Goal: Navigation & Orientation: Understand site structure

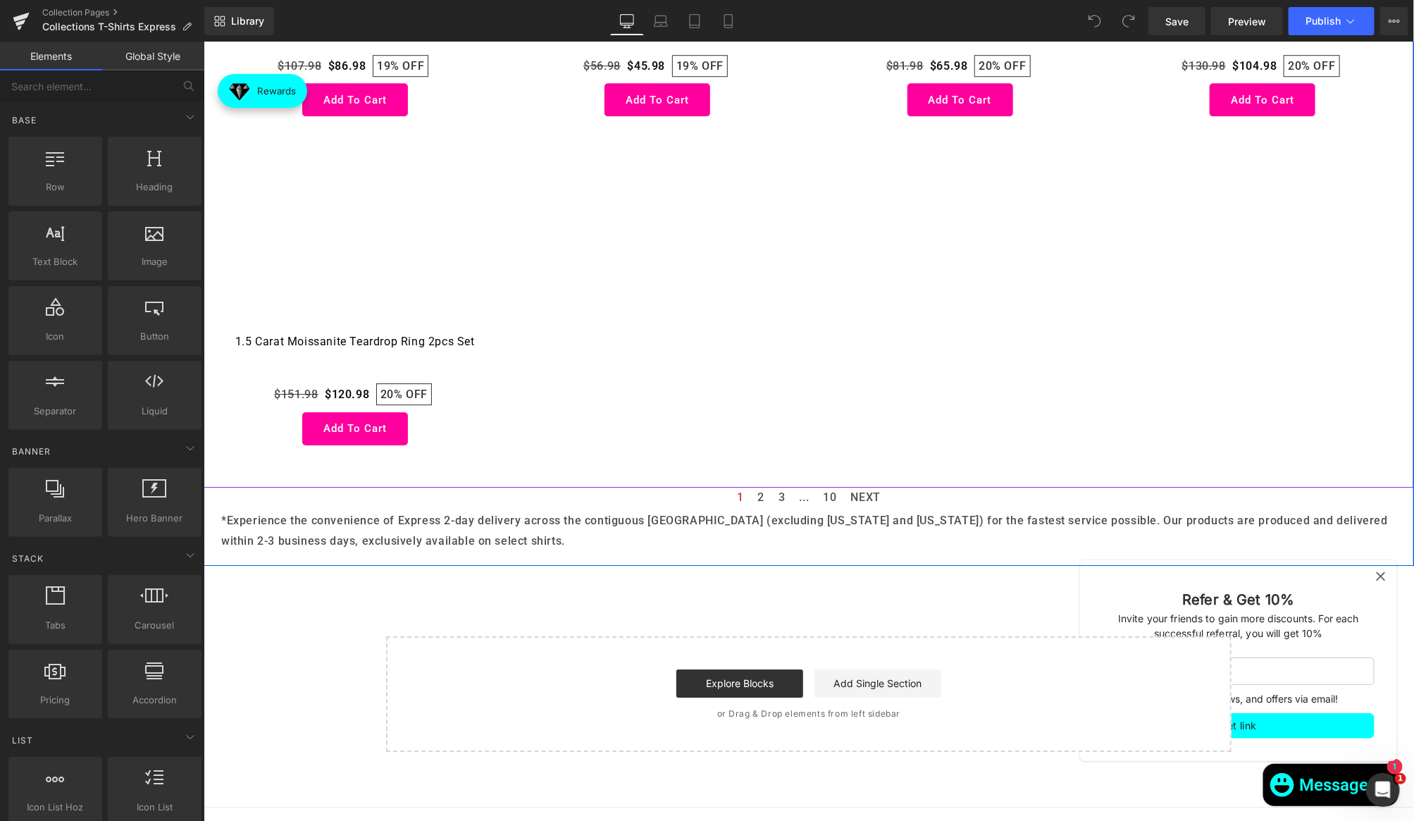
scroll to position [2327, 0]
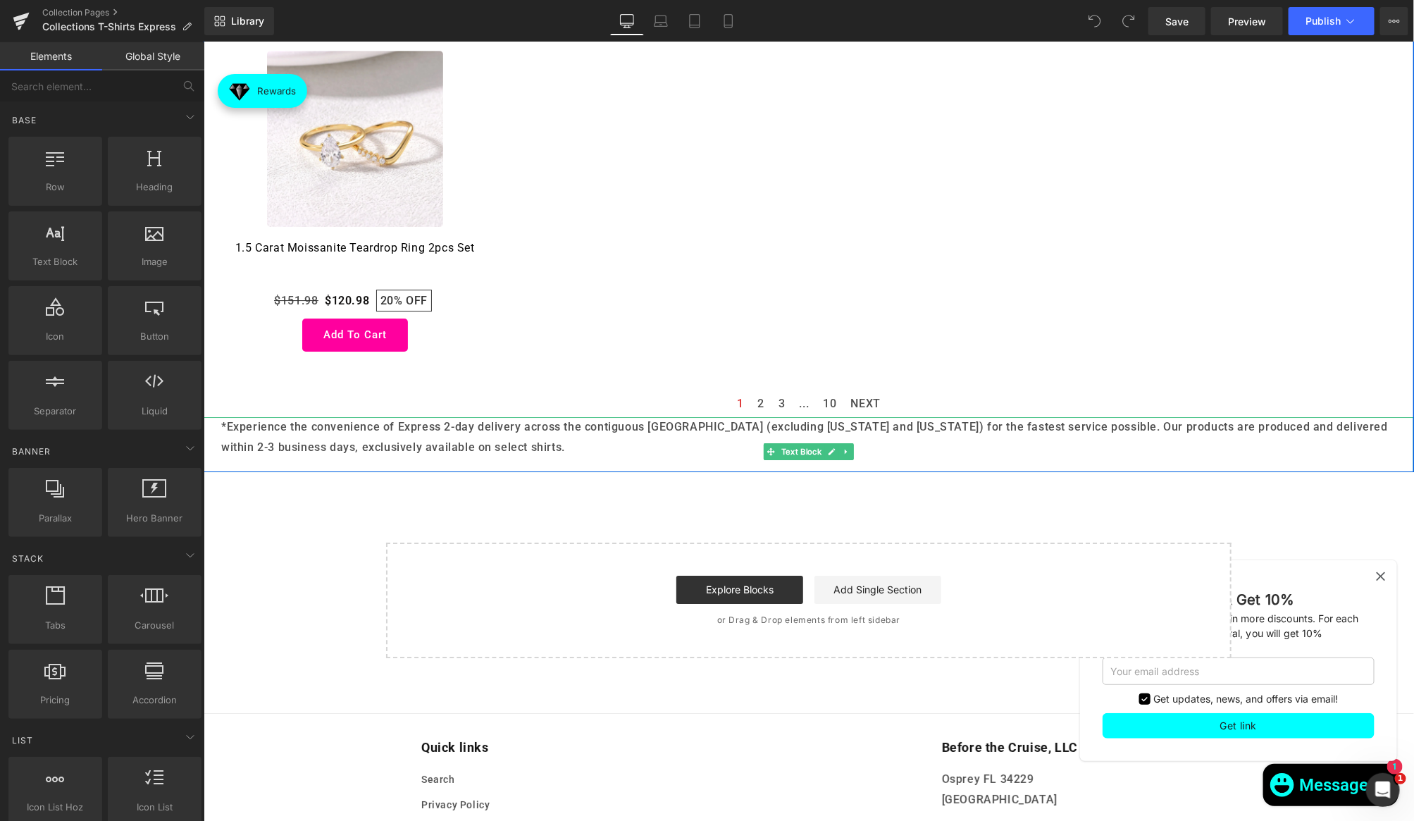
click at [411, 433] on p "*Experience the convenience of Express 2-day delivery across the contiguous [GE…" at bounding box center [807, 436] width 1175 height 41
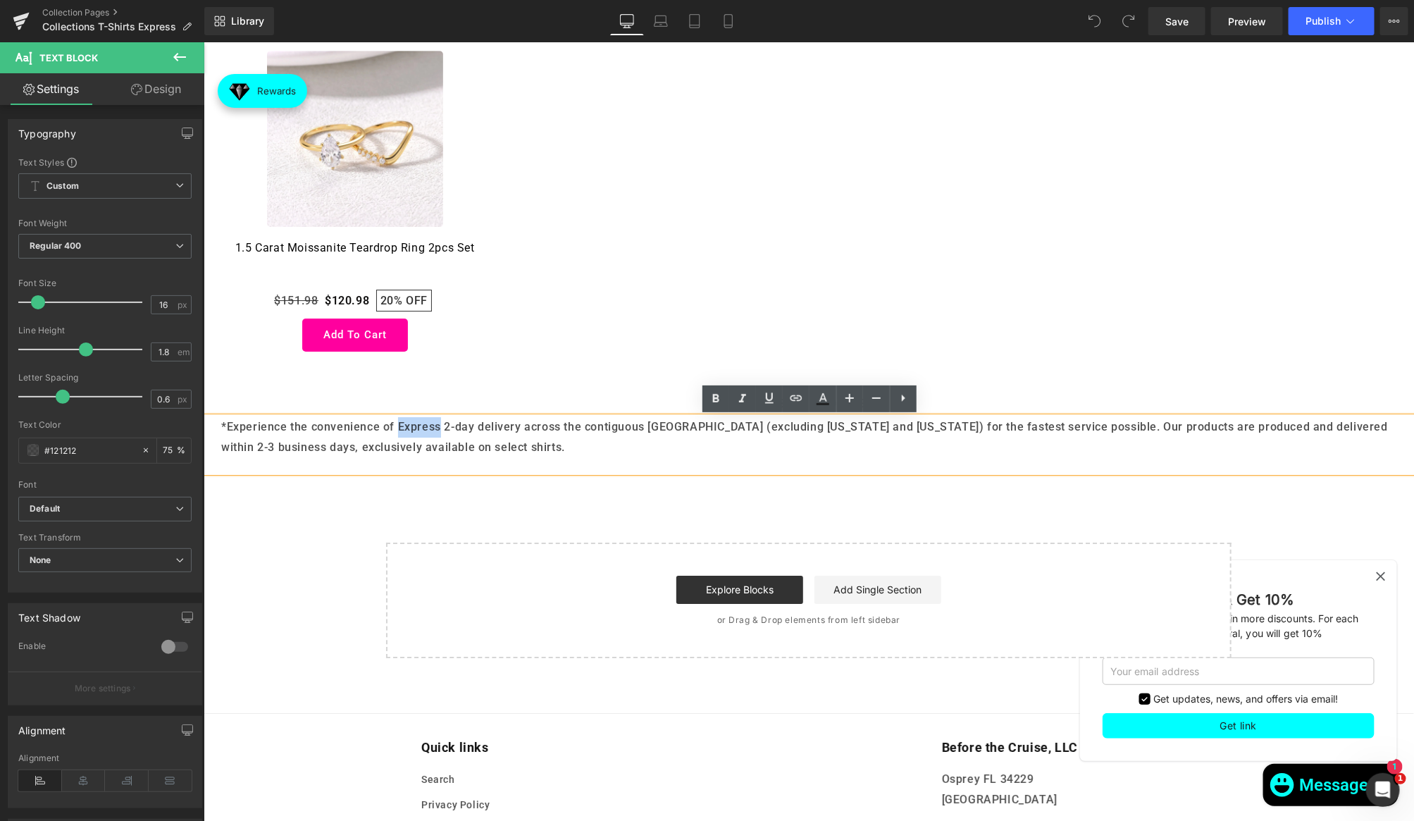
click at [411, 433] on p "*Experience the convenience of Express 2-day delivery across the contiguous [GE…" at bounding box center [807, 436] width 1175 height 41
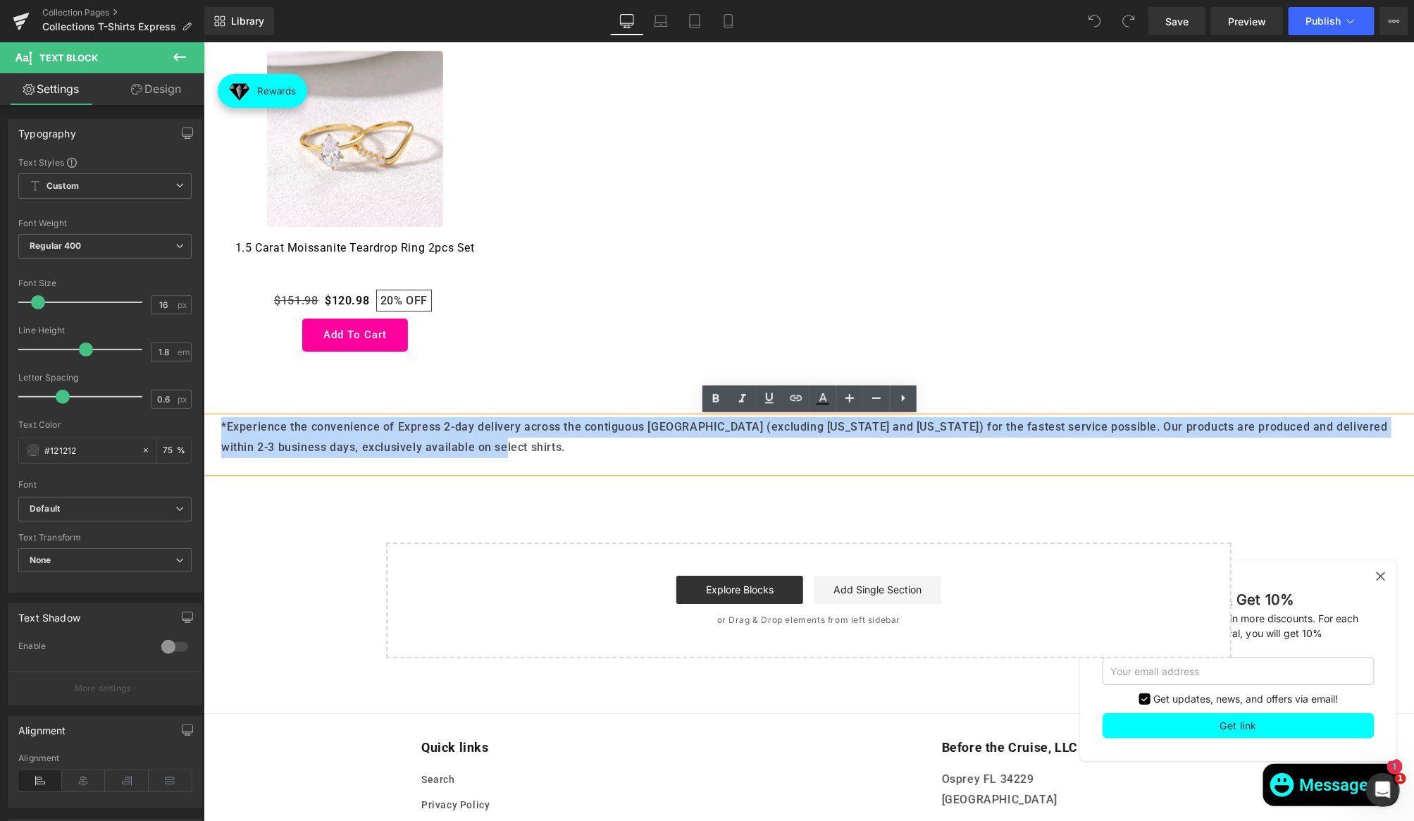
click at [411, 433] on p "*Experience the convenience of Express 2-day delivery across the contiguous [GE…" at bounding box center [807, 436] width 1175 height 41
copy p "*Experience the convenience of Express 2-day delivery across the contiguous [GE…"
